Goal: Transaction & Acquisition: Book appointment/travel/reservation

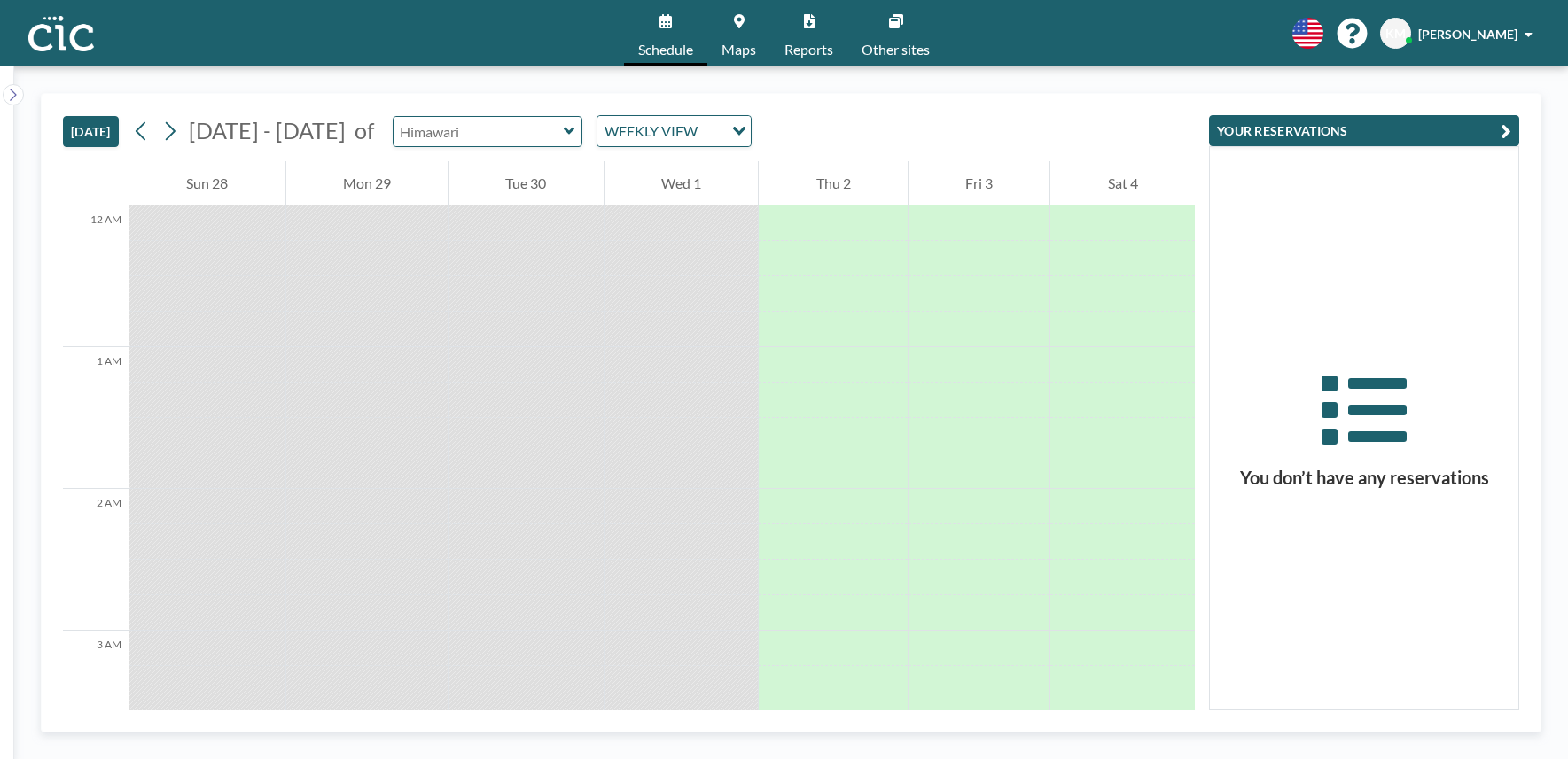
click at [436, 129] on input "text" at bounding box center [479, 131] width 170 height 29
type input "Hane"
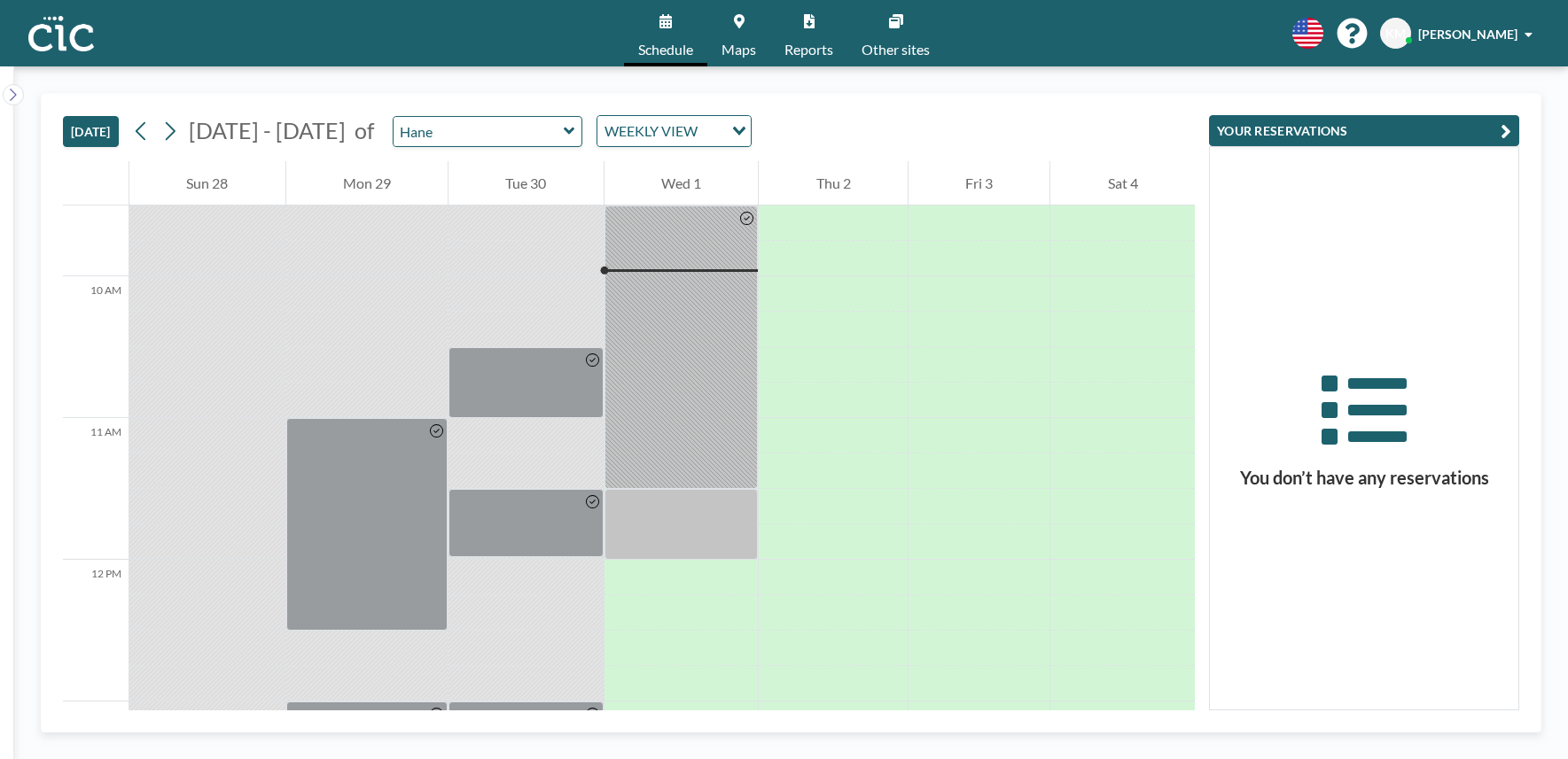
scroll to position [1319, 0]
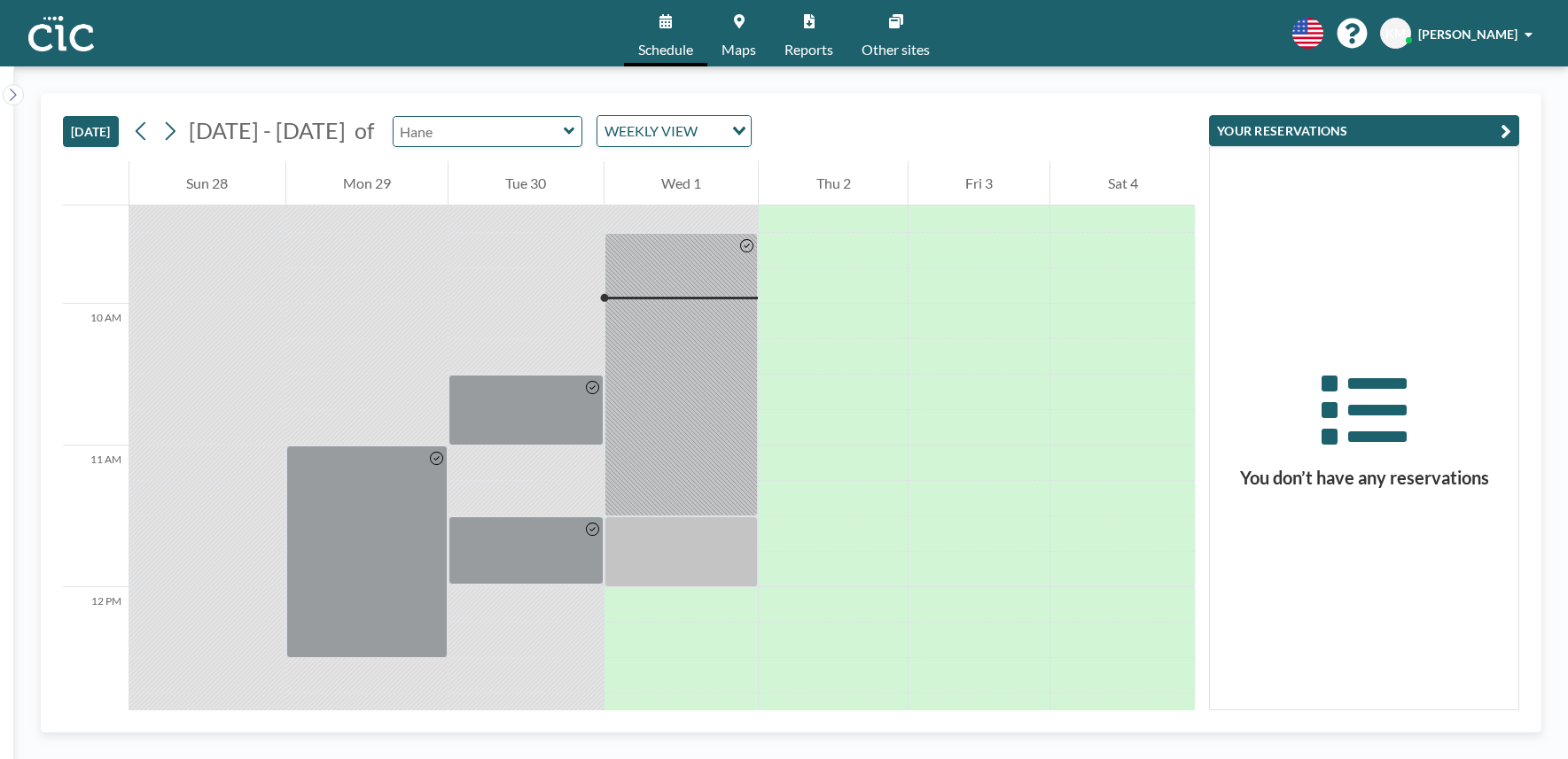
click at [472, 141] on input "text" at bounding box center [479, 131] width 170 height 29
type input "Kaminari"
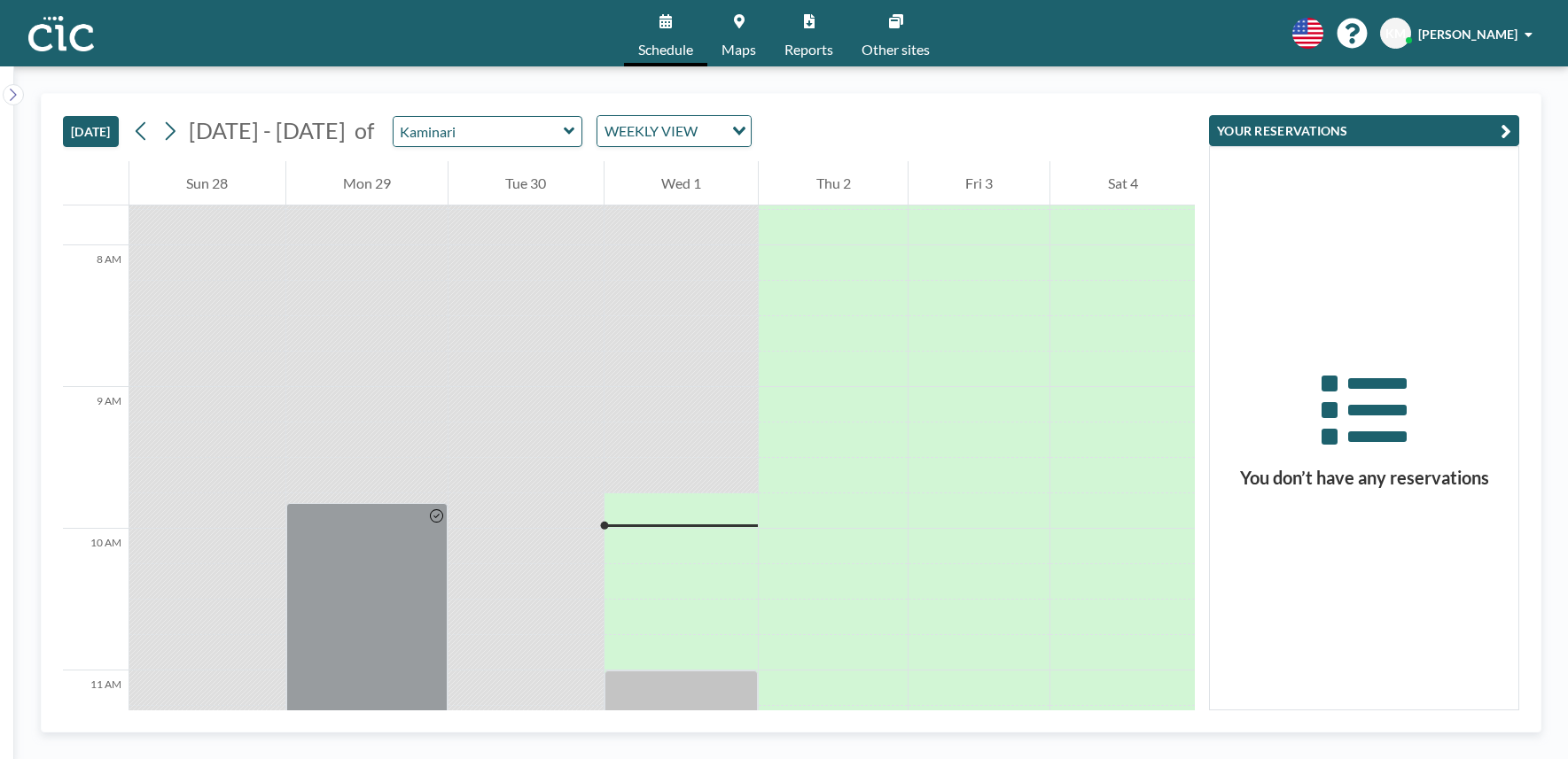
scroll to position [1053, 0]
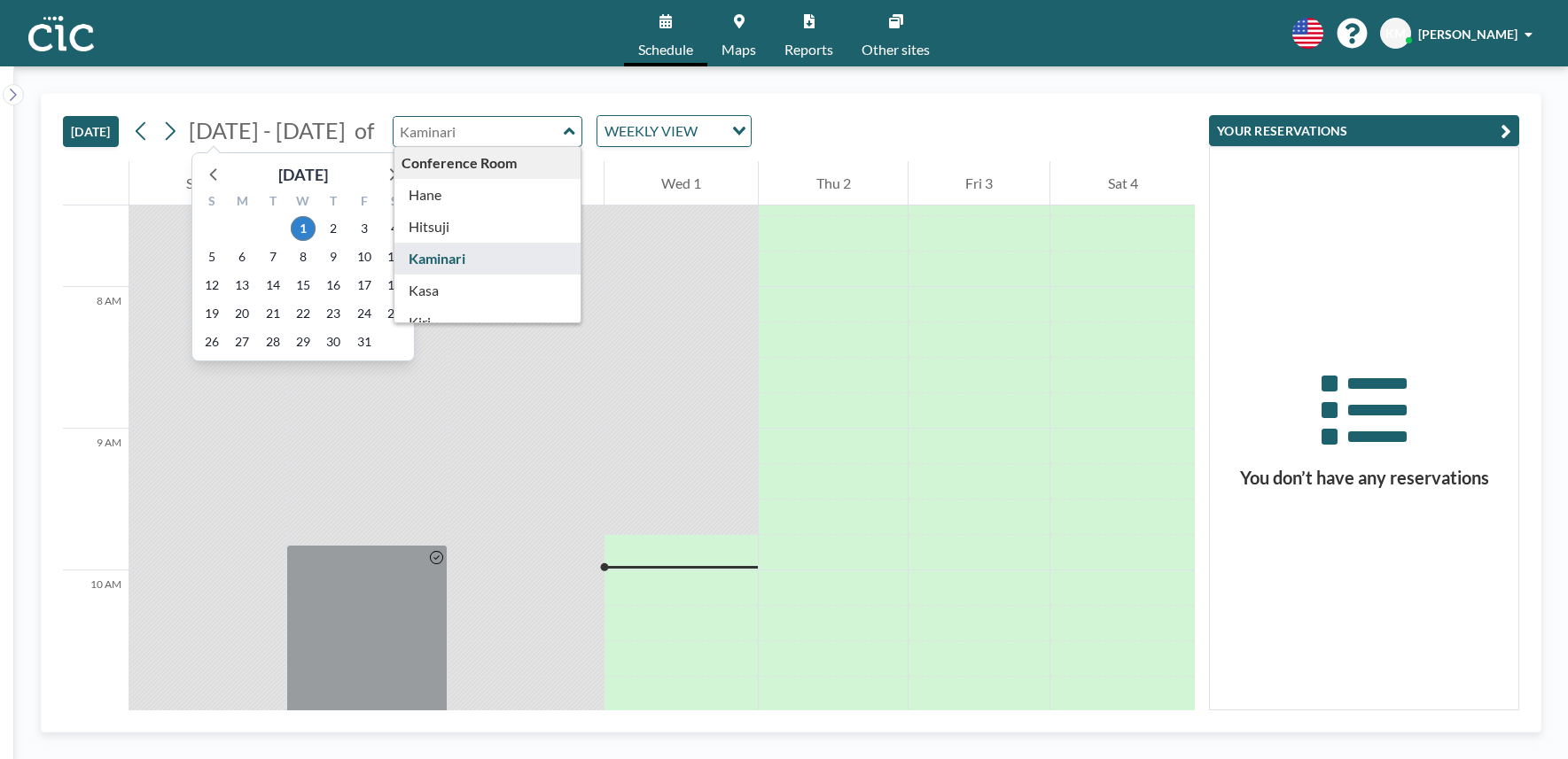
drag, startPoint x: 468, startPoint y: 133, endPoint x: 301, endPoint y: 127, distance: 167.1
click at [301, 127] on div "Sep - Oct 2025 October 2025 S M T W T F S 28 29 30 1 2 3 4 5 6 7 8 9 10 11 12 1…" at bounding box center [440, 131] width 625 height 32
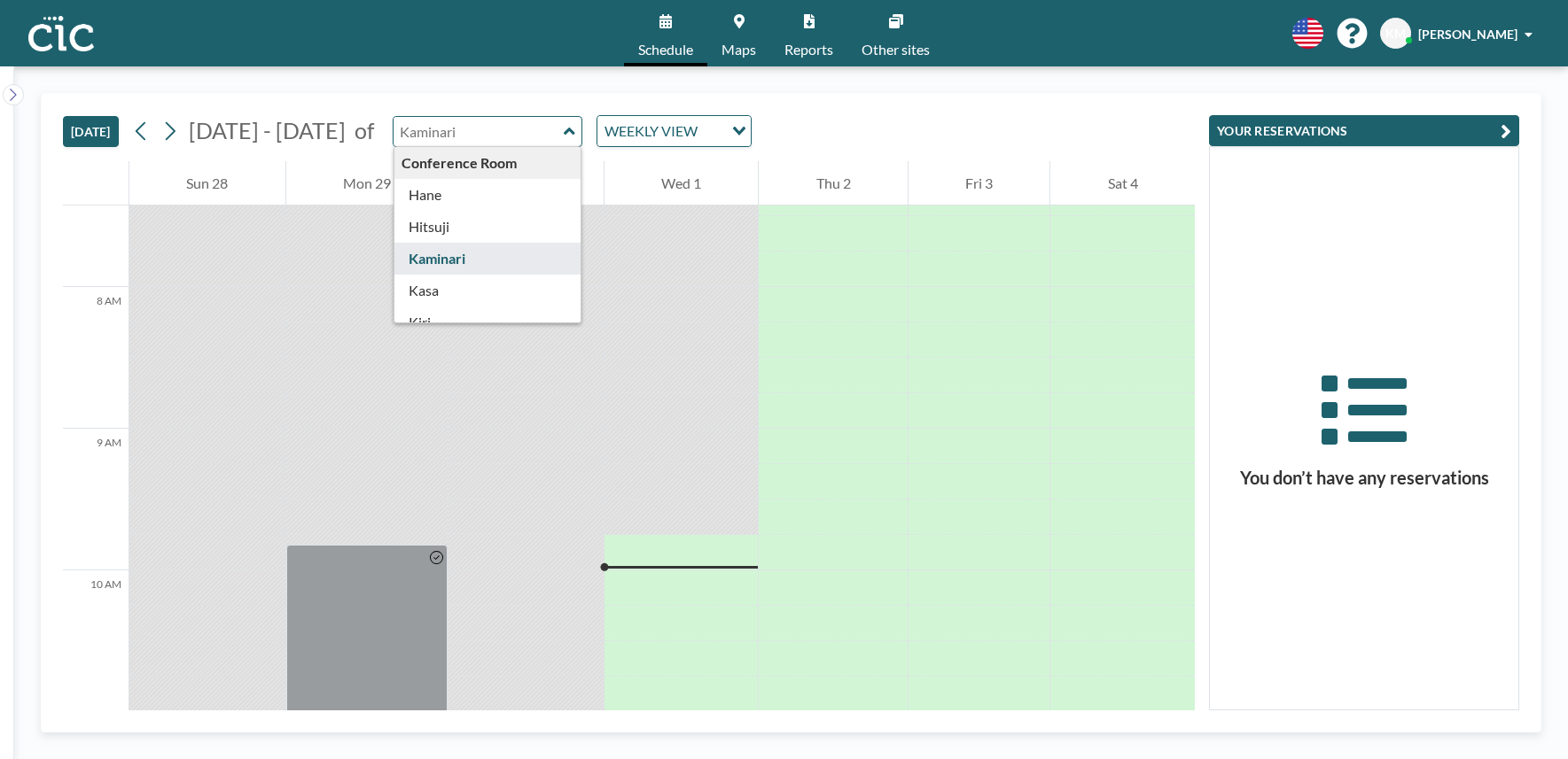
type input "Kaminari"
click at [765, 54] on link "Maps" at bounding box center [738, 33] width 63 height 66
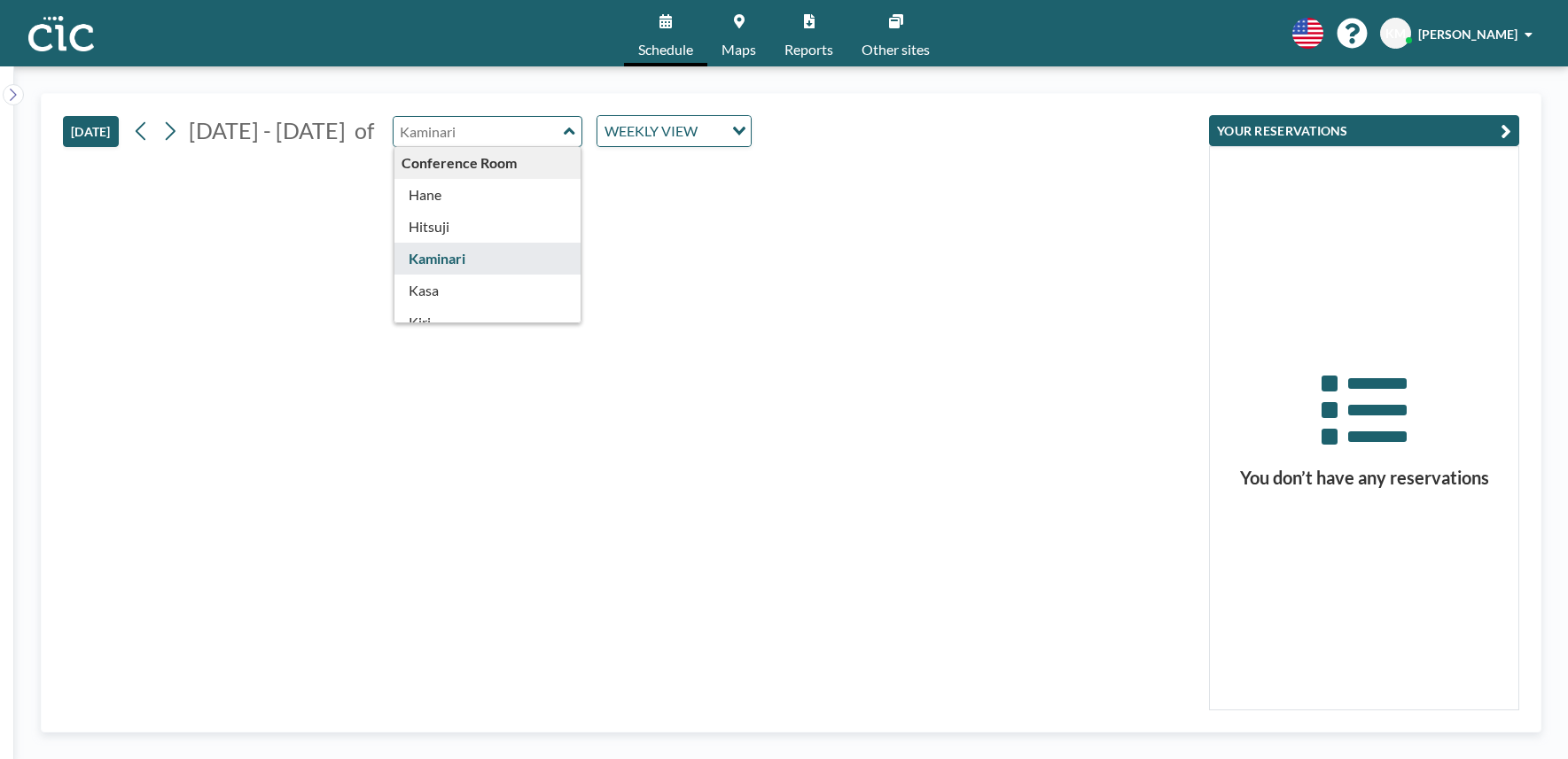
click at [456, 122] on input "text" at bounding box center [479, 131] width 170 height 29
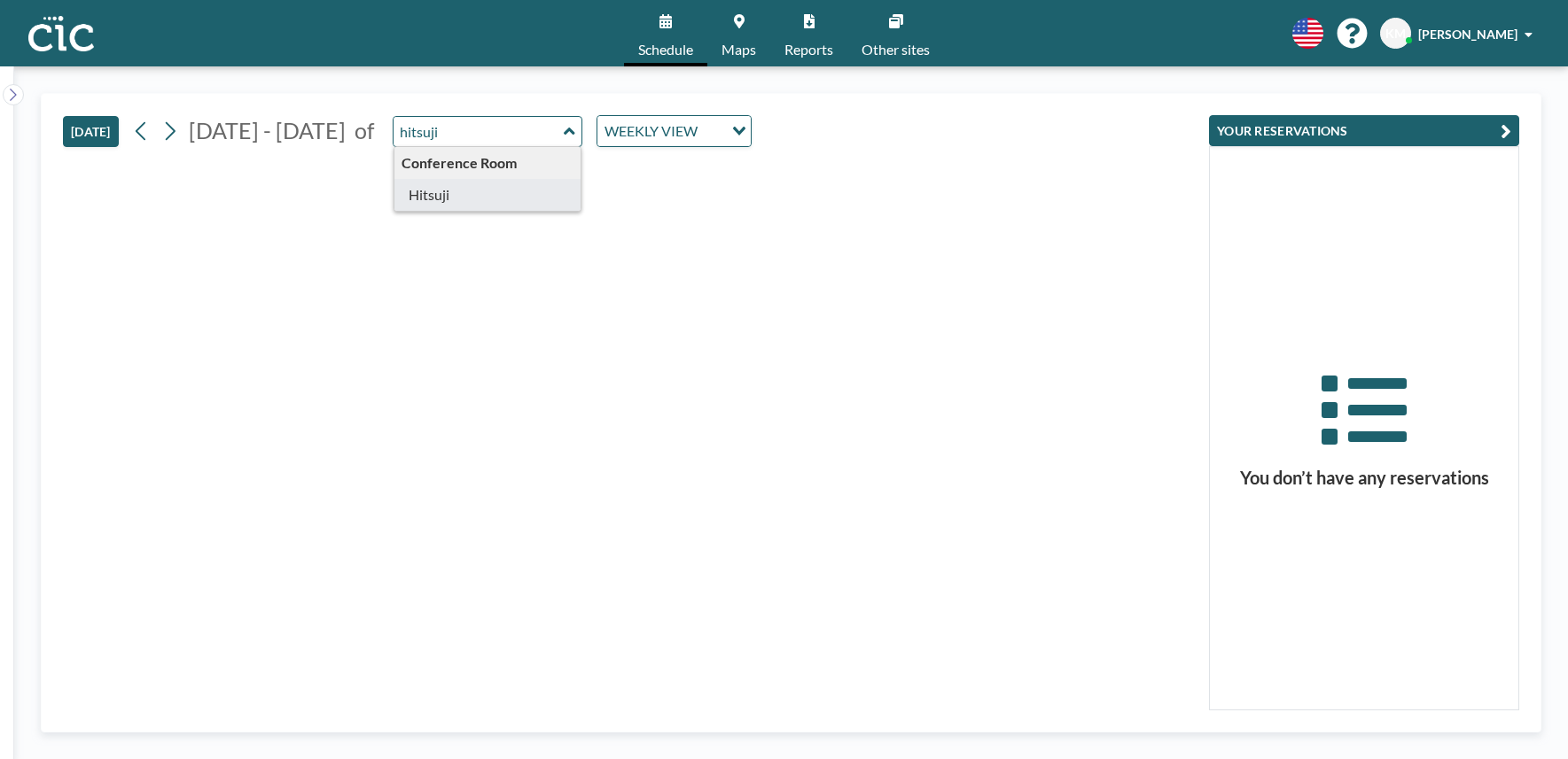
type input "Hitsuji"
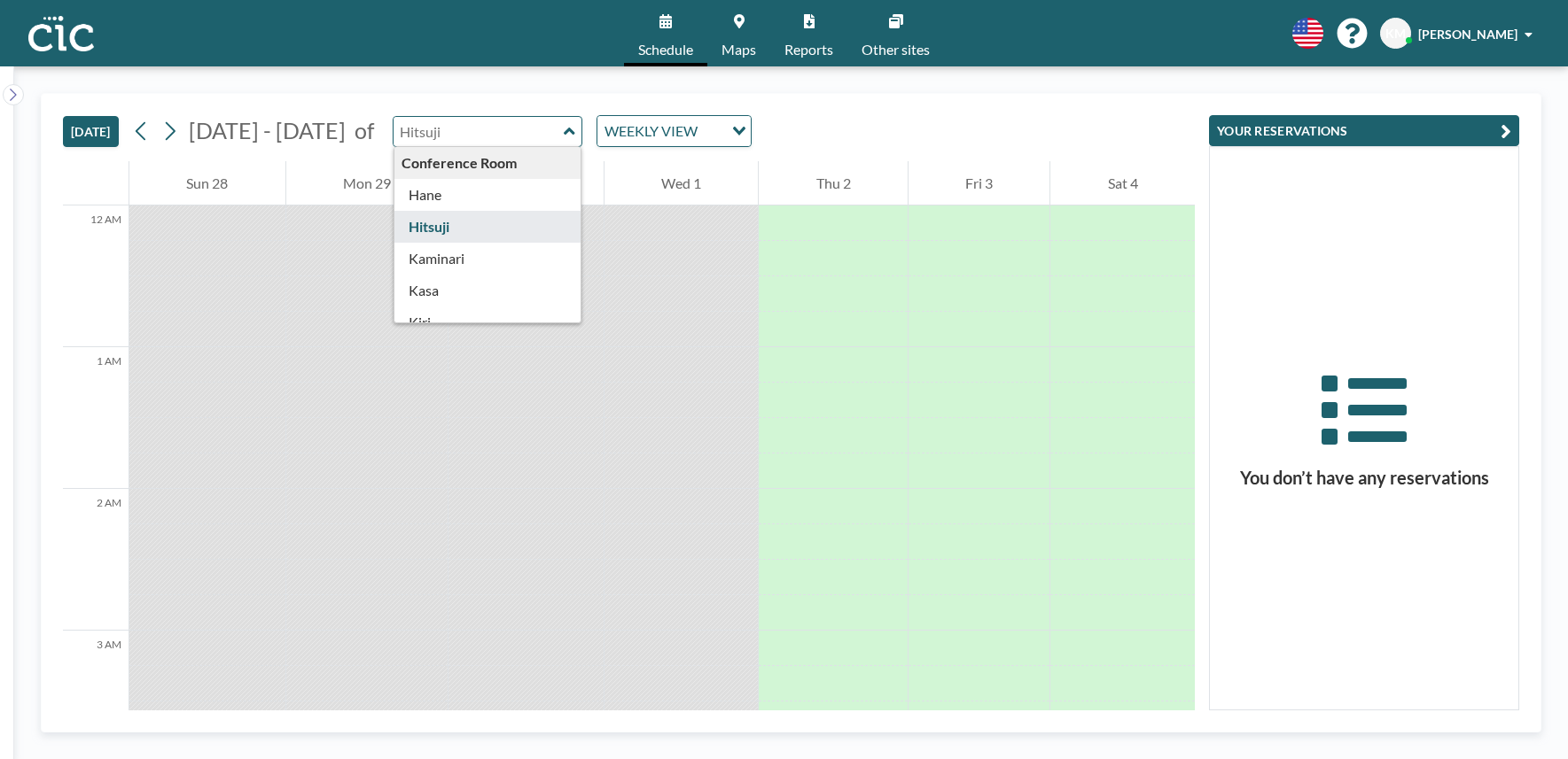
drag, startPoint x: 439, startPoint y: 135, endPoint x: 354, endPoint y: 135, distance: 85.0
click at [354, 135] on div "Sep - Oct 2025 of Conference Room Hane Hitsuji Kaminari Kasa Kiri Kumori Madara…" at bounding box center [440, 131] width 625 height 32
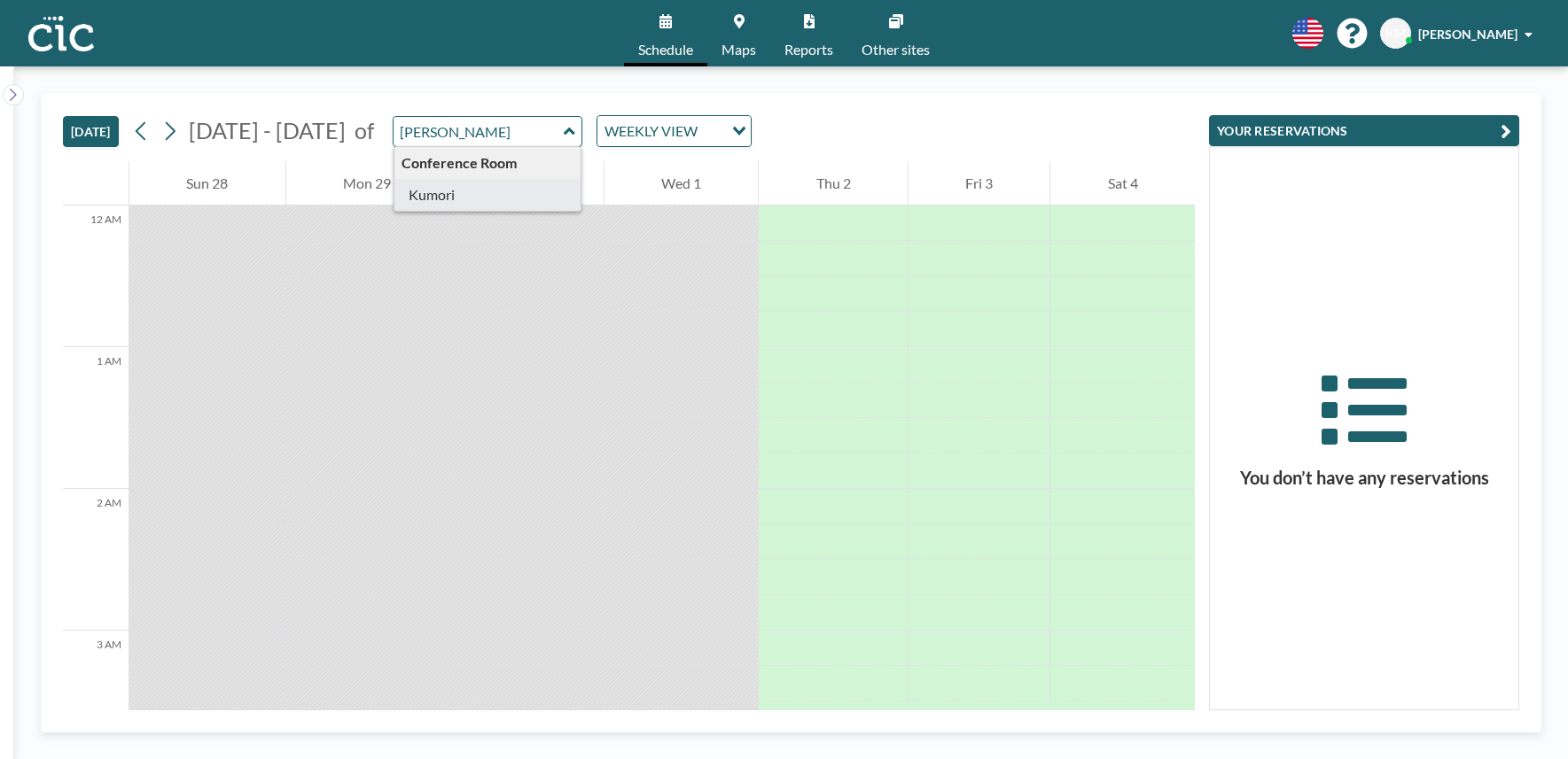
type input "Kumori"
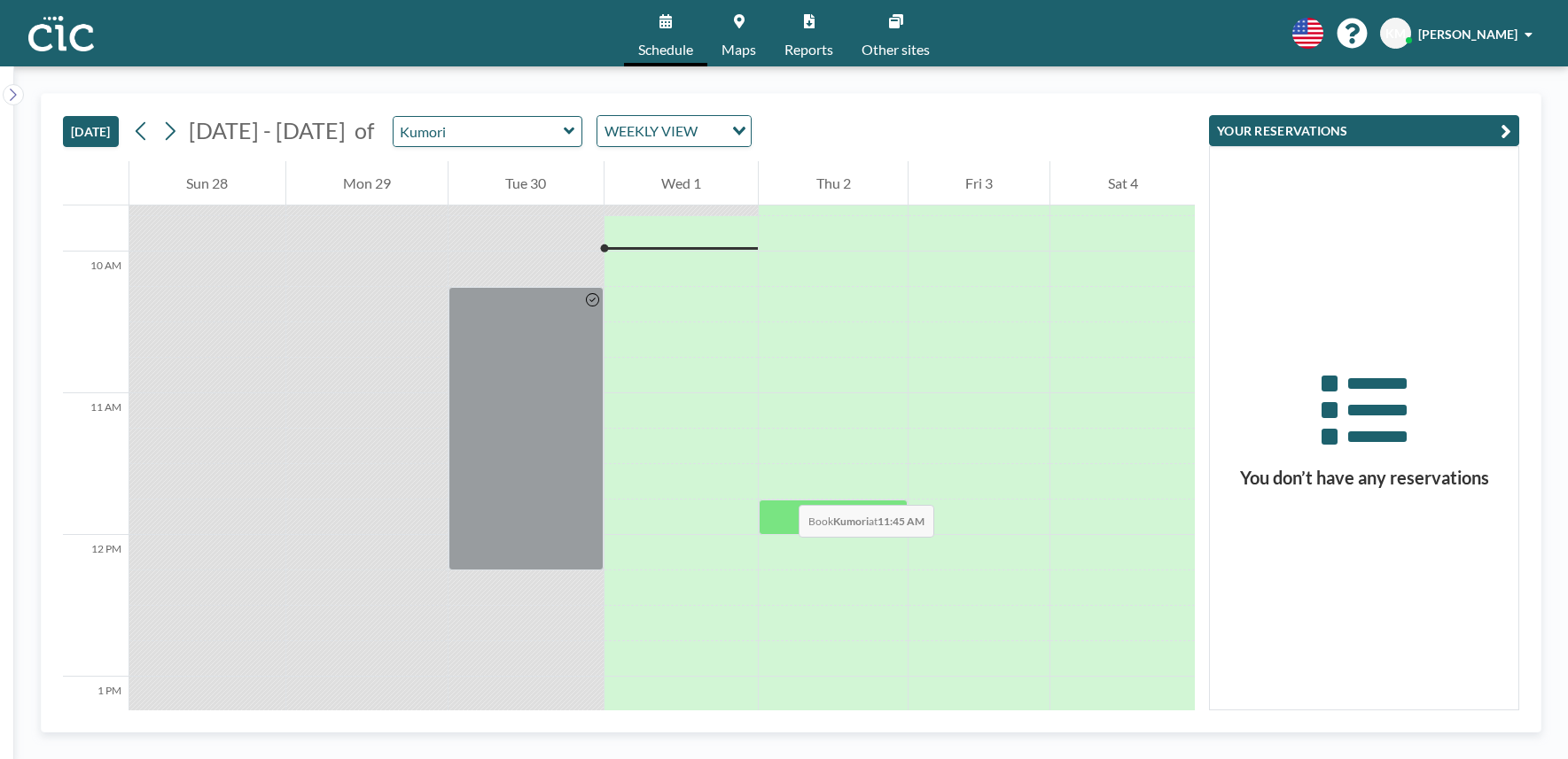
scroll to position [1420, 0]
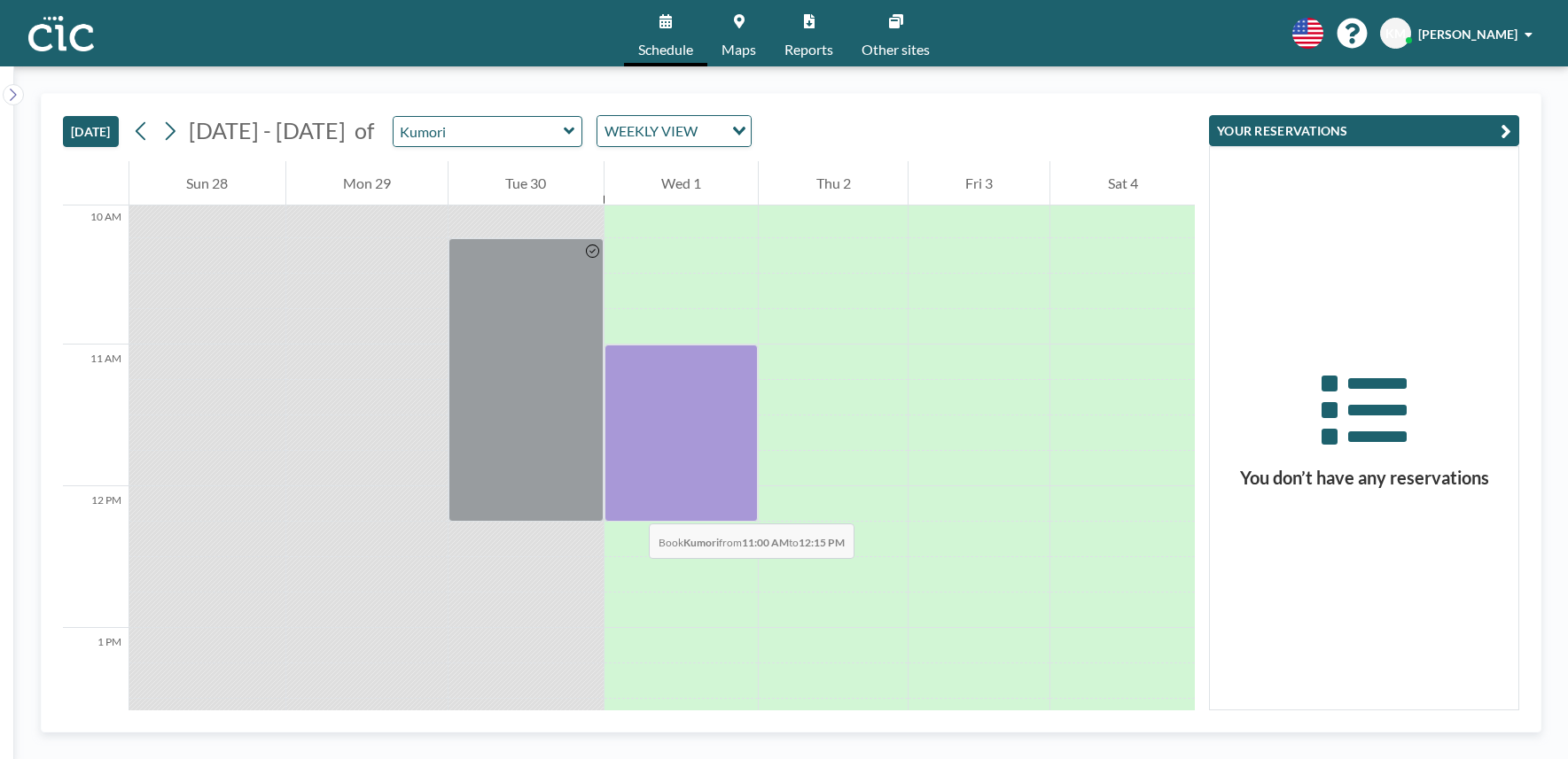
drag, startPoint x: 628, startPoint y: 367, endPoint x: 632, endPoint y: 505, distance: 138.1
click at [632, 505] on div at bounding box center [681, 433] width 154 height 177
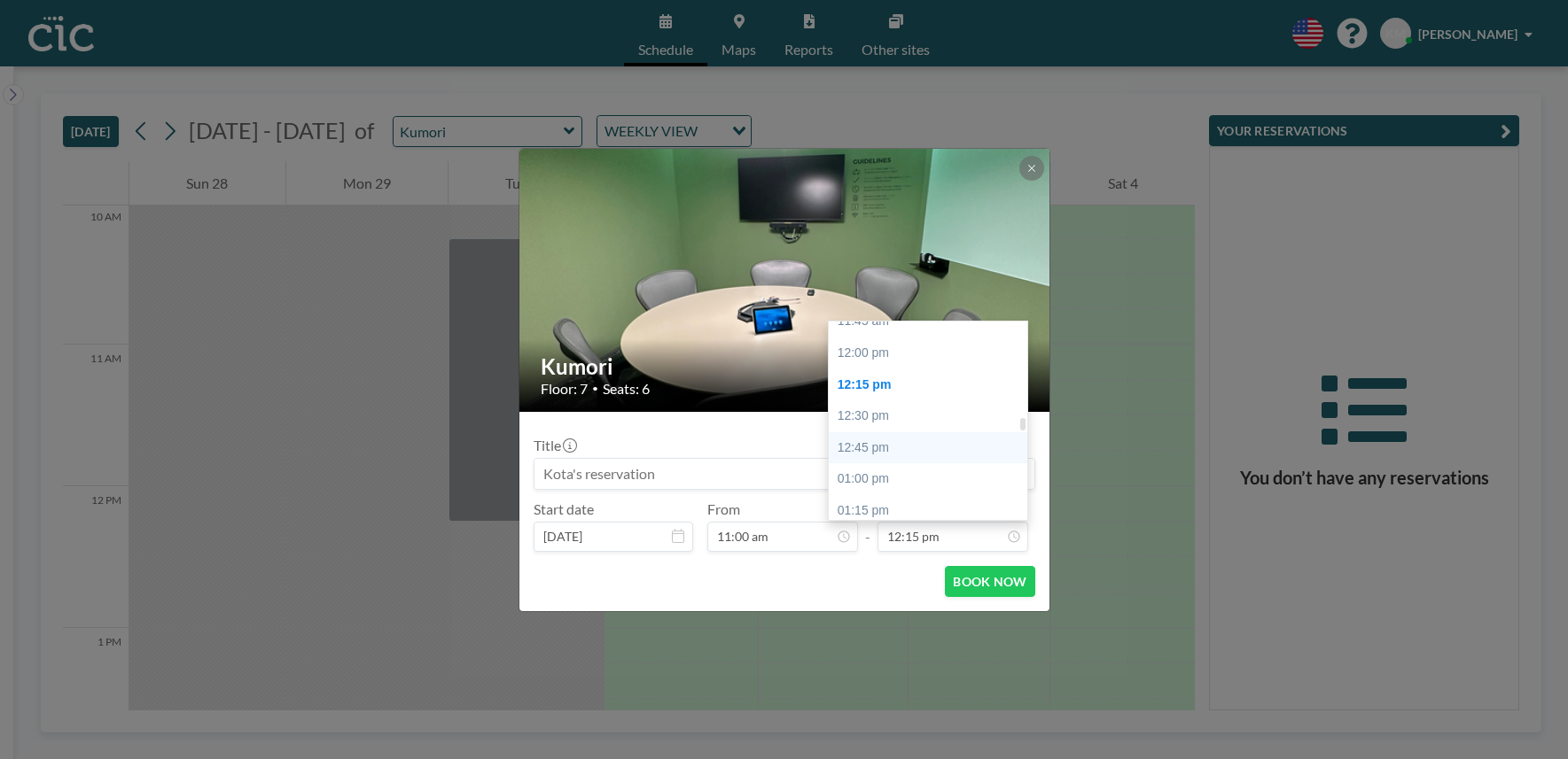
scroll to position [1491, 0]
click at [884, 363] on div "12:00 pm" at bounding box center [928, 360] width 199 height 32
type input "12:00 pm"
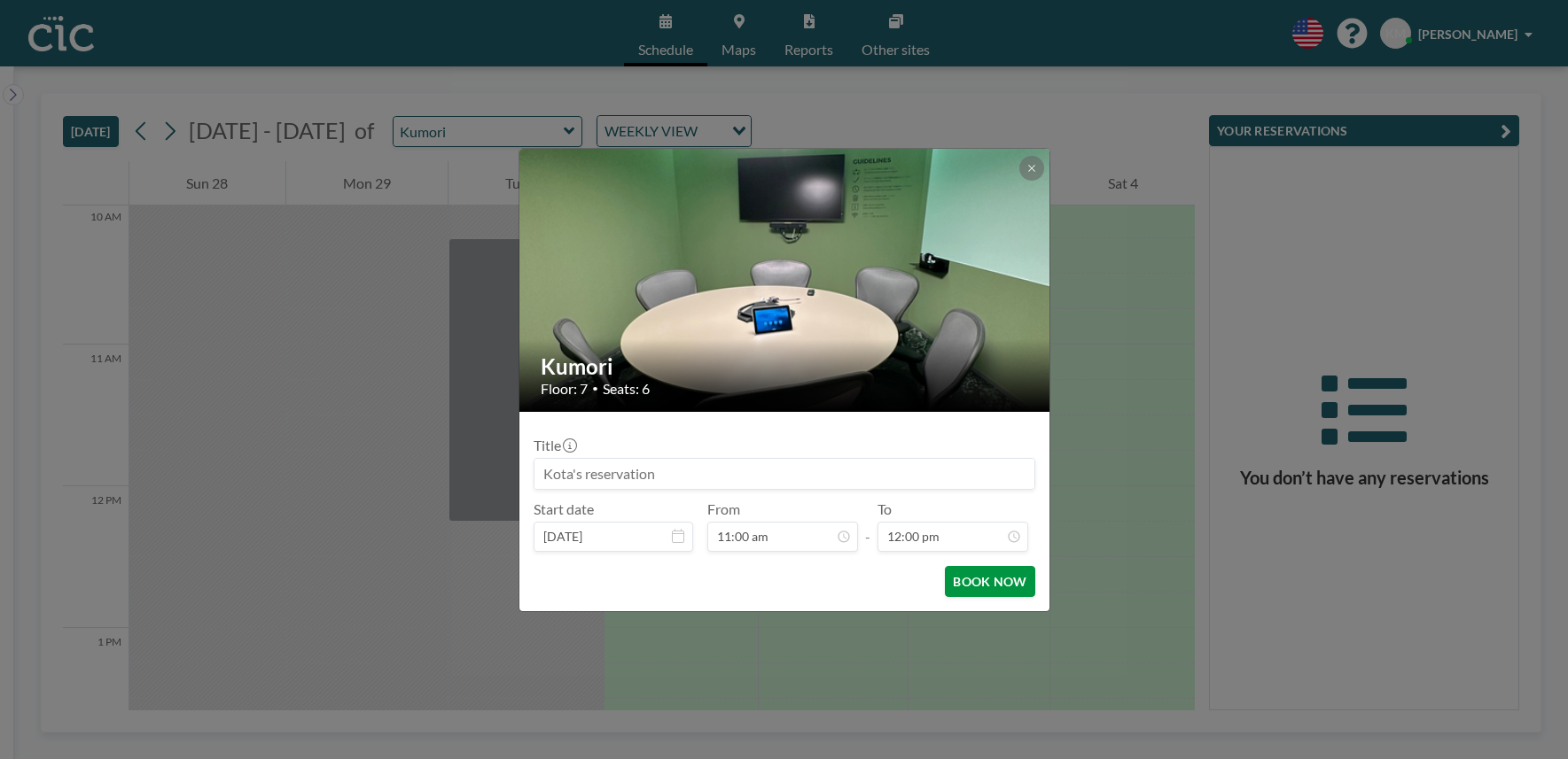
click at [969, 576] on button "BOOK NOW" at bounding box center [989, 581] width 90 height 31
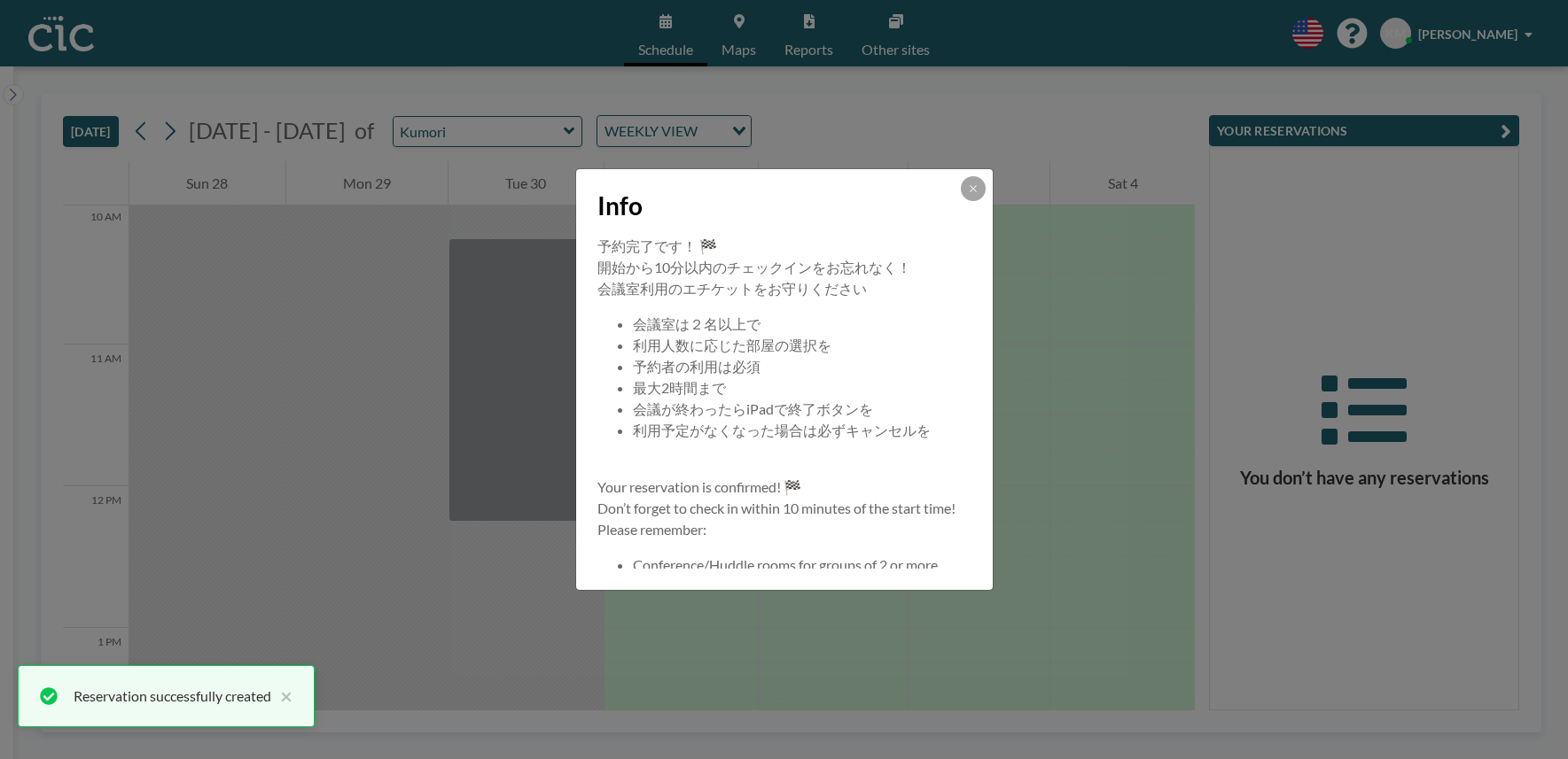
click at [984, 181] on div at bounding box center [972, 188] width 24 height 24
click at [972, 201] on div "Info" at bounding box center [784, 202] width 416 height 66
click at [973, 197] on button at bounding box center [972, 188] width 24 height 24
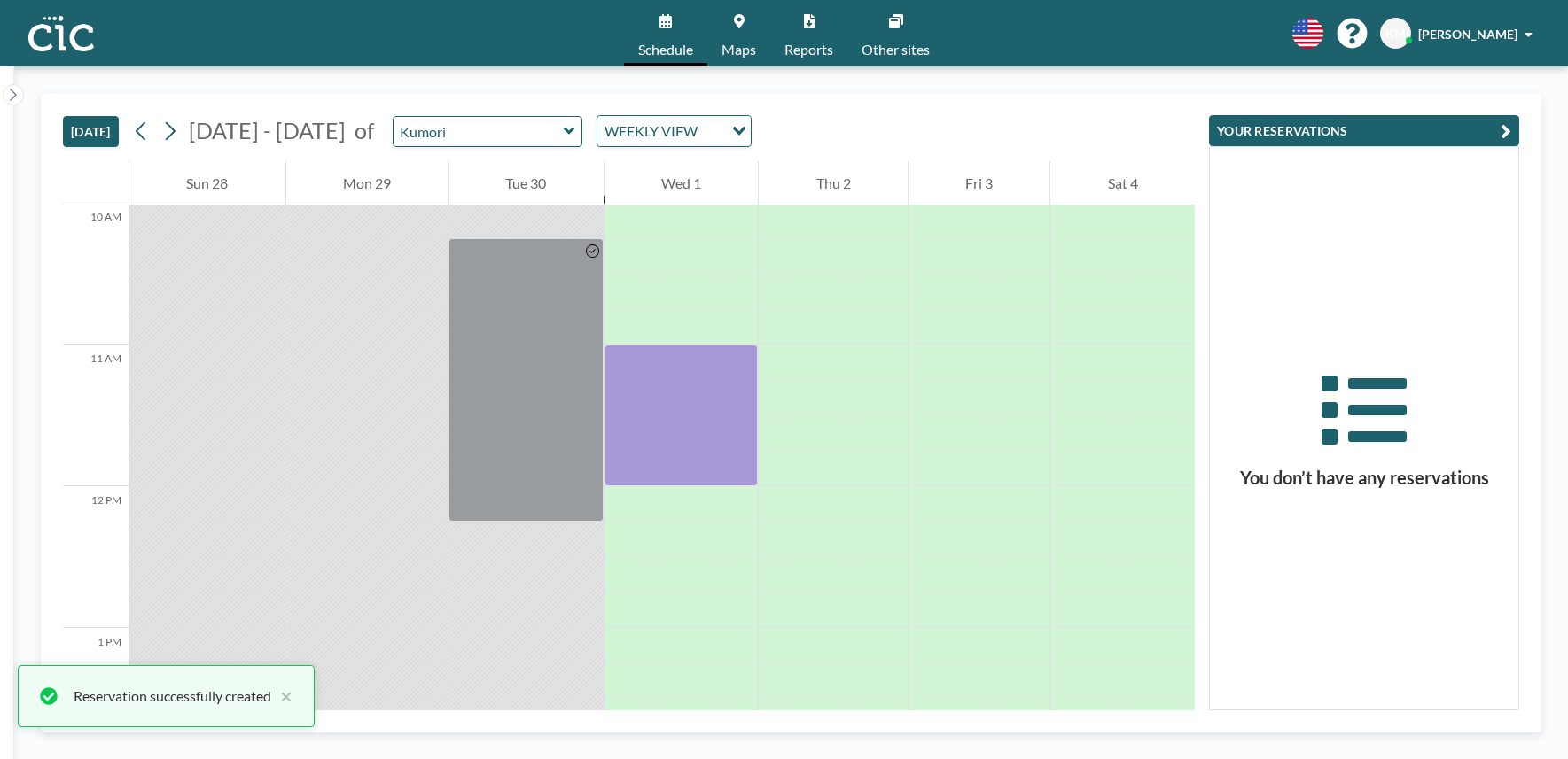
click at [727, 48] on span "Maps" at bounding box center [738, 50] width 34 height 15
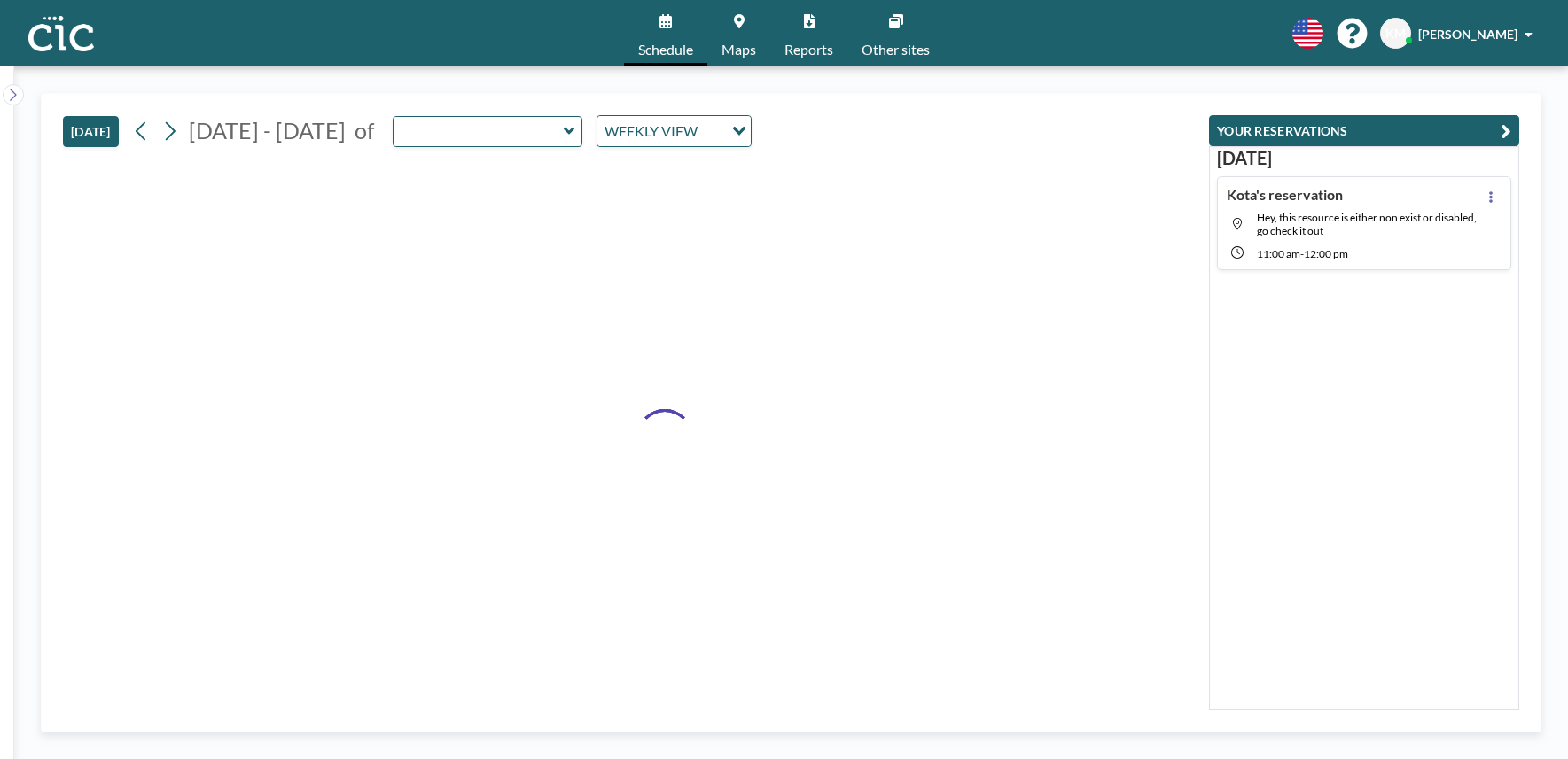
click at [730, 46] on span "Maps" at bounding box center [738, 50] width 34 height 15
type input "Kumori"
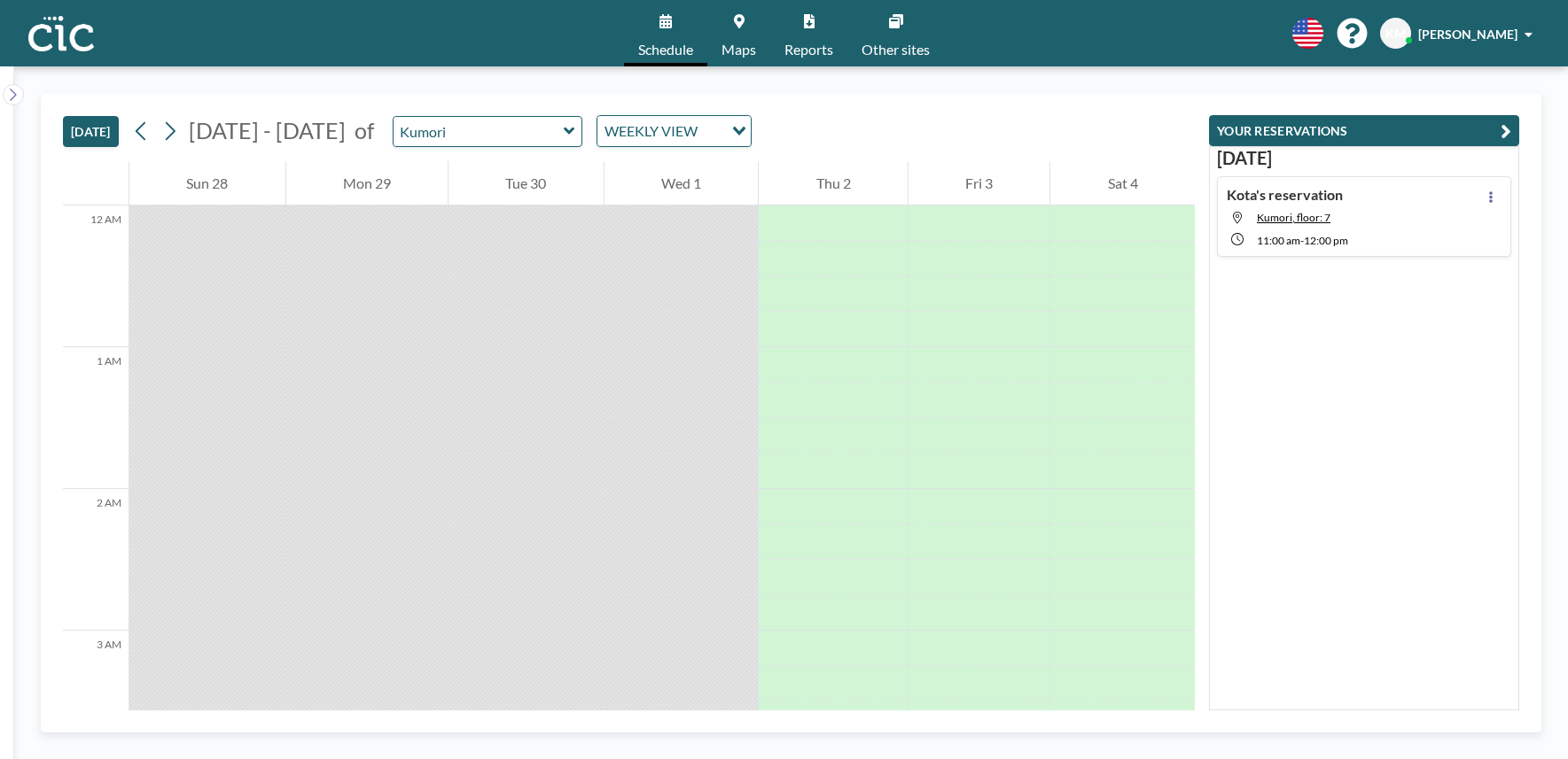
click at [763, 36] on link "Maps" at bounding box center [738, 33] width 63 height 66
